Goal: Task Accomplishment & Management: Use online tool/utility

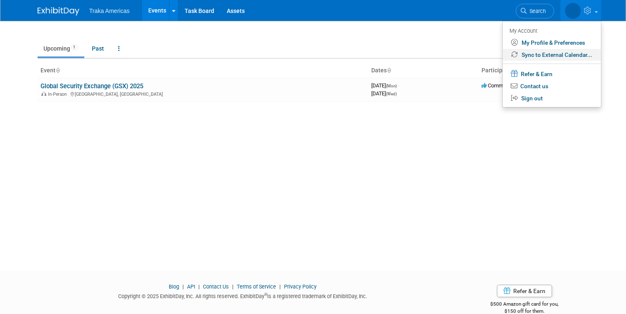
click at [560, 55] on link "Sync to External Calendar..." at bounding box center [552, 55] width 98 height 12
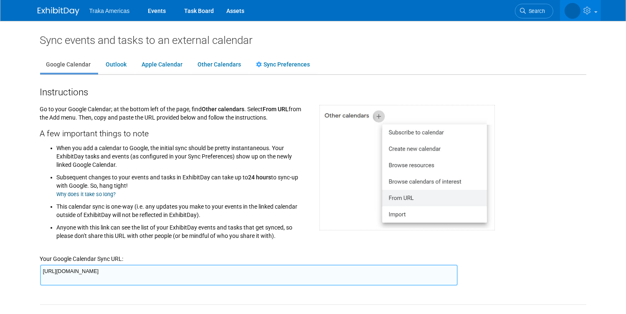
scroll to position [84, 0]
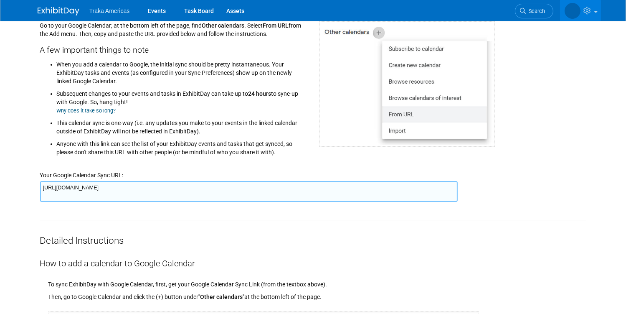
drag, startPoint x: 36, startPoint y: 186, endPoint x: 469, endPoint y: 191, distance: 432.5
click at [469, 191] on div "[URL][DOMAIN_NAME]" at bounding box center [313, 191] width 547 height 25
drag, startPoint x: 469, startPoint y: 191, endPoint x: 409, endPoint y: 187, distance: 59.9
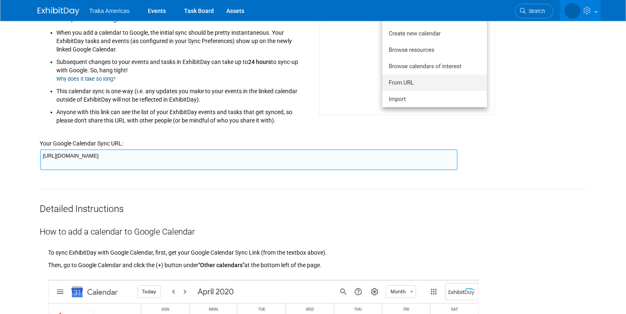
scroll to position [0, 0]
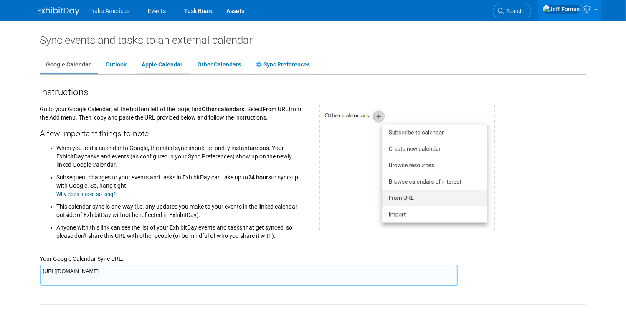
click at [157, 66] on link "Apple Calendar" at bounding box center [162, 65] width 53 height 16
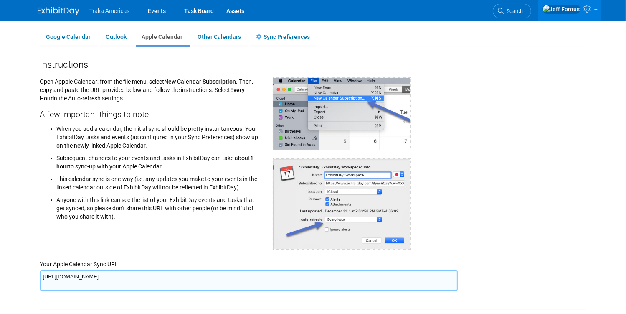
scroll to position [42, 0]
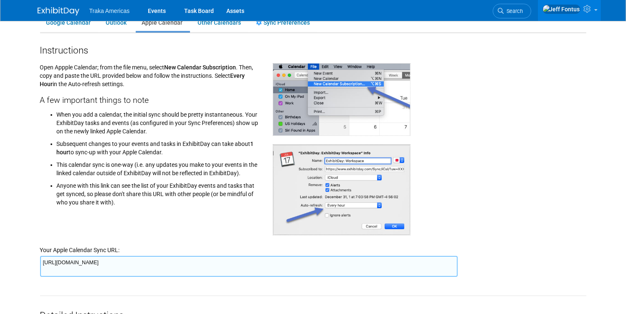
drag, startPoint x: 435, startPoint y: 261, endPoint x: 35, endPoint y: 255, distance: 400.3
click at [40, 255] on div "[URL][DOMAIN_NAME]" at bounding box center [313, 266] width 547 height 25
drag, startPoint x: 35, startPoint y: 255, endPoint x: 43, endPoint y: 259, distance: 9.7
